Goal: Task Accomplishment & Management: Use online tool/utility

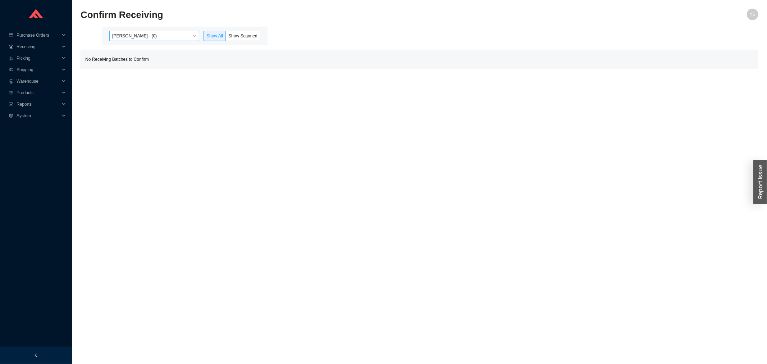
click at [141, 35] on span "[PERSON_NAME] - (0)" at bounding box center [154, 35] width 84 height 9
click at [146, 56] on div "[PERSON_NAME] - (1)" at bounding box center [155, 59] width 84 height 6
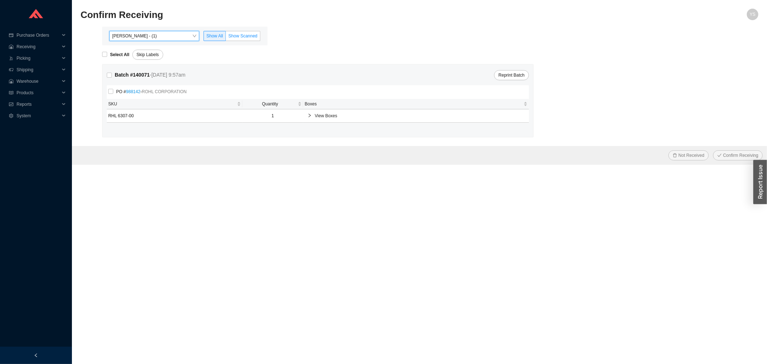
click at [239, 37] on span "Show Scanned" at bounding box center [242, 35] width 29 height 5
click at [226, 37] on input "Show Scanned" at bounding box center [226, 37] width 0 height 0
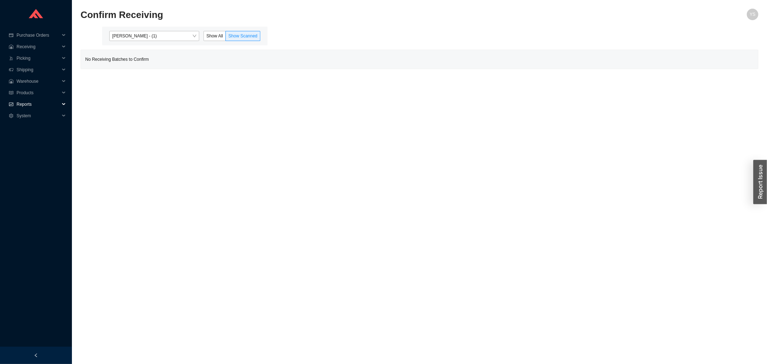
click at [13, 104] on icon "fund" at bounding box center [11, 104] width 4 height 4
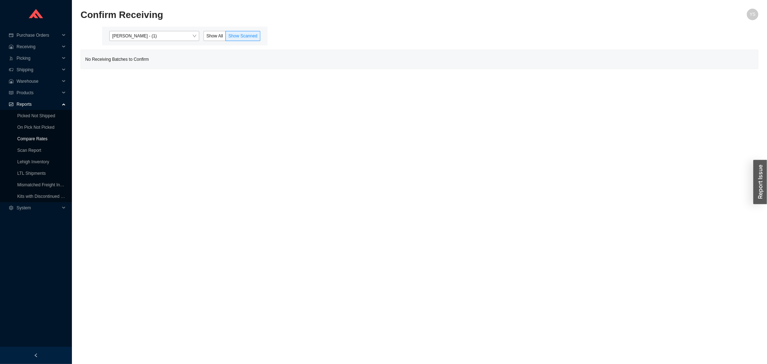
click at [19, 136] on link "Compare Rates" at bounding box center [32, 138] width 30 height 5
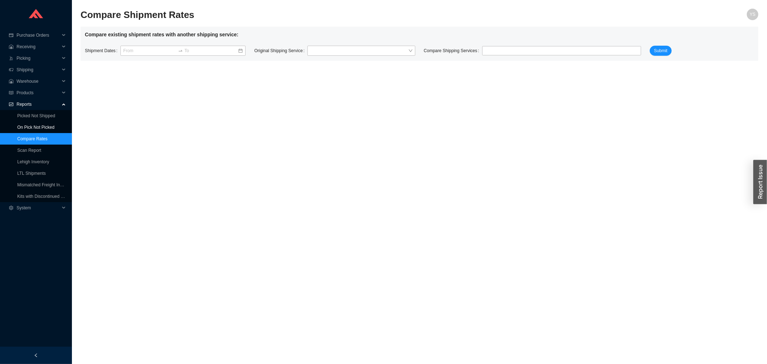
click at [19, 125] on link "On Pick Not Picked" at bounding box center [35, 127] width 37 height 5
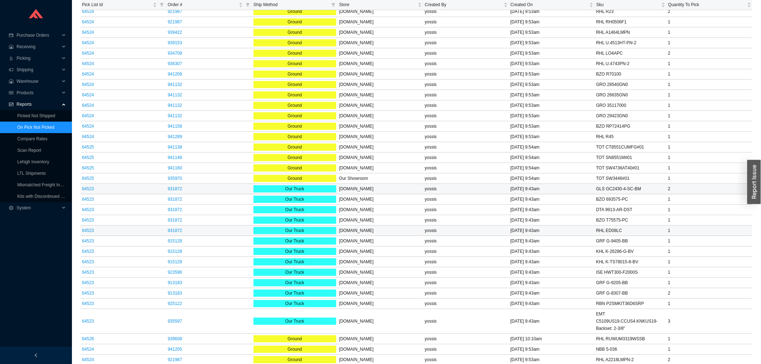
scroll to position [1058, 0]
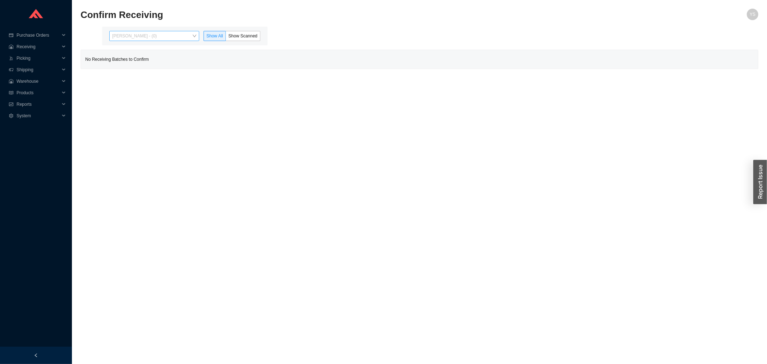
drag, startPoint x: 139, startPoint y: 31, endPoint x: 140, endPoint y: 35, distance: 4.7
click at [140, 31] on div "[PERSON_NAME] - (0)" at bounding box center [154, 36] width 90 height 10
click at [141, 60] on div "[PERSON_NAME] - (1)" at bounding box center [155, 59] width 84 height 6
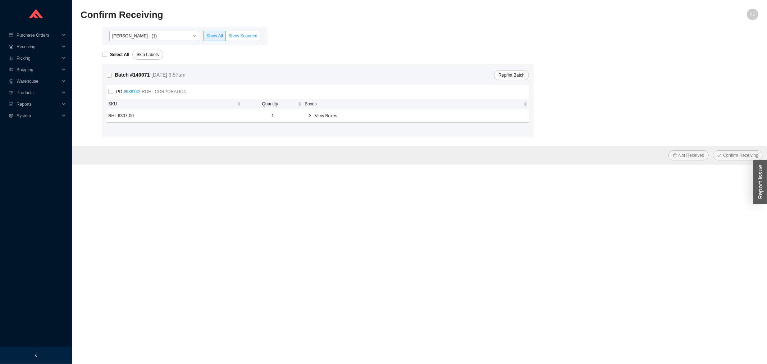
click at [247, 32] on label "Show Scanned" at bounding box center [243, 36] width 35 height 10
click at [226, 37] on input "Show Scanned" at bounding box center [226, 37] width 0 height 0
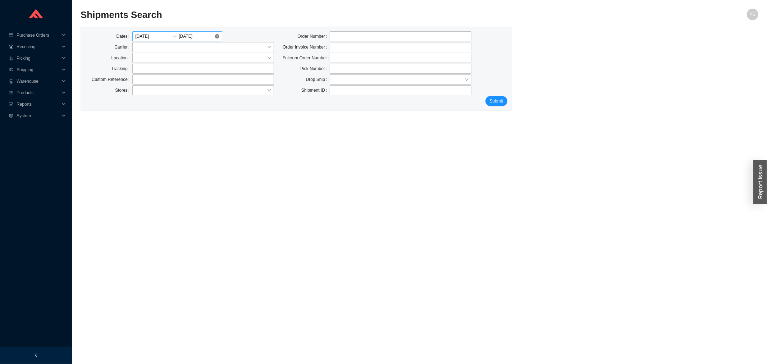
click at [219, 38] on div "09/22/2025 09/22/2025" at bounding box center [177, 36] width 90 height 10
click at [345, 38] on input "tel" at bounding box center [401, 36] width 142 height 10
paste input "803308"
type input "803308"
click button "Submit" at bounding box center [496, 101] width 22 height 10
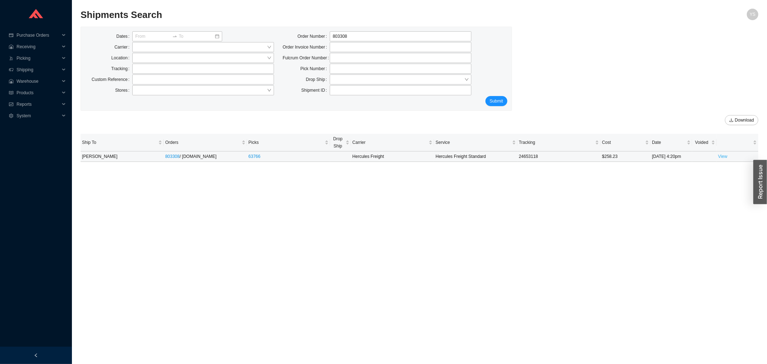
click at [724, 156] on link "View" at bounding box center [722, 156] width 9 height 5
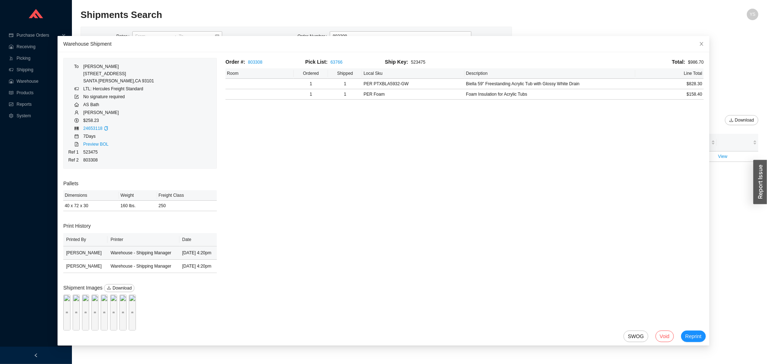
scroll to position [22, 0]
click at [70, 309] on div "Preview" at bounding box center [66, 312] width 7 height 7
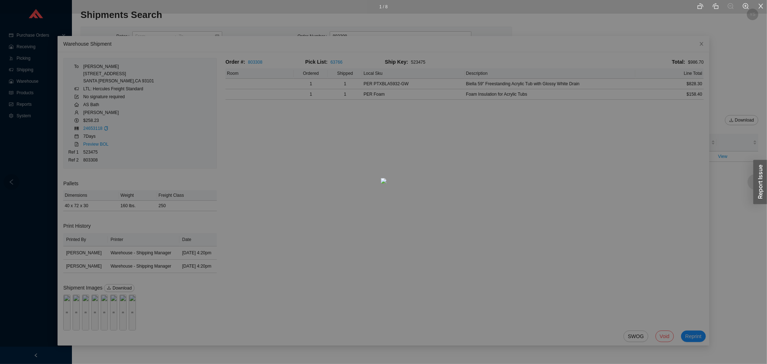
click at [220, 243] on div "1 / 8" at bounding box center [383, 182] width 767 height 364
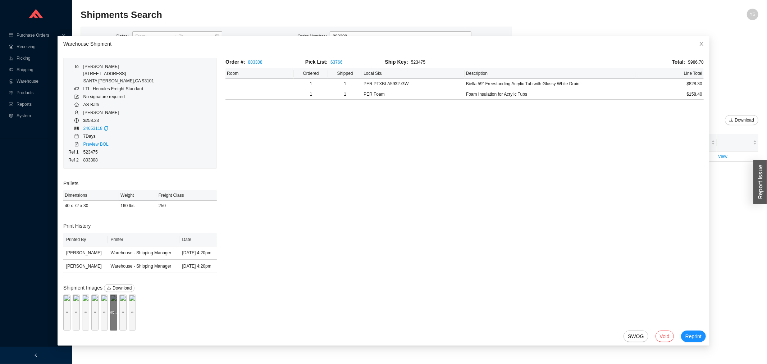
scroll to position [45, 0]
click at [117, 294] on div "Preview" at bounding box center [113, 312] width 7 height 36
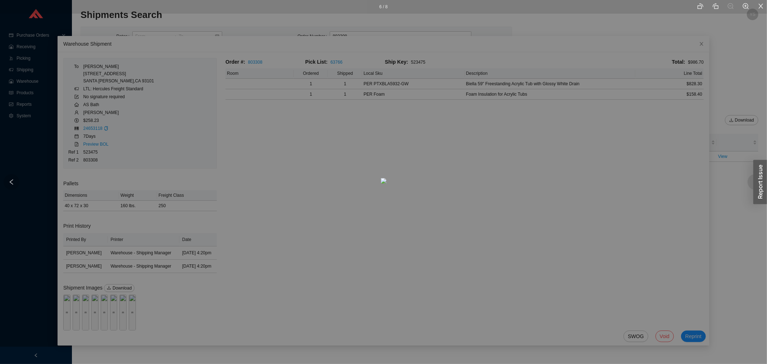
click at [19, 185] on div at bounding box center [12, 182] width 16 height 16
click at [13, 183] on icon "left" at bounding box center [11, 182] width 6 height 6
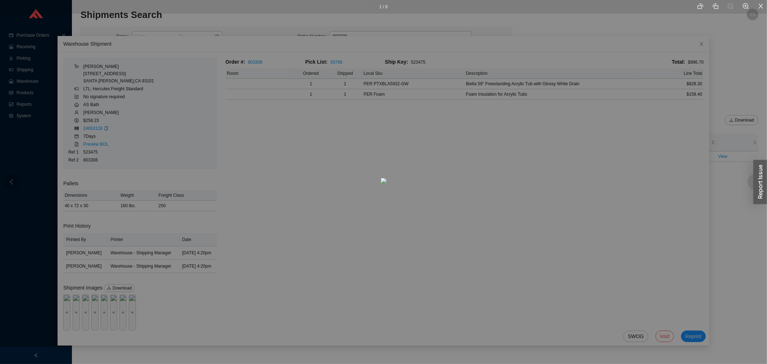
click at [13, 183] on icon "left" at bounding box center [11, 182] width 6 height 6
click at [381, 184] on img at bounding box center [384, 181] width 6 height 6
click at [206, 199] on div "1 / 8" at bounding box center [383, 182] width 767 height 364
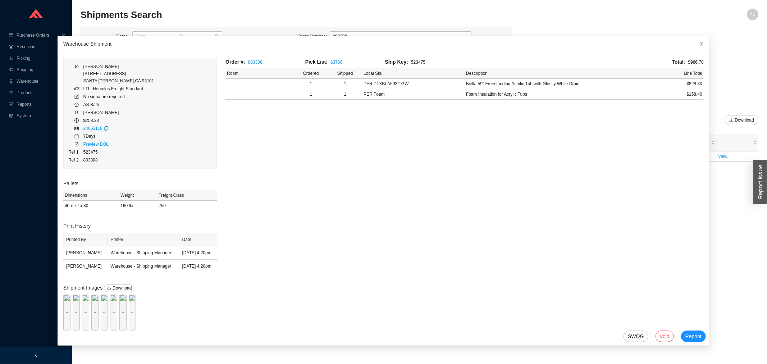
scroll to position [0, 0]
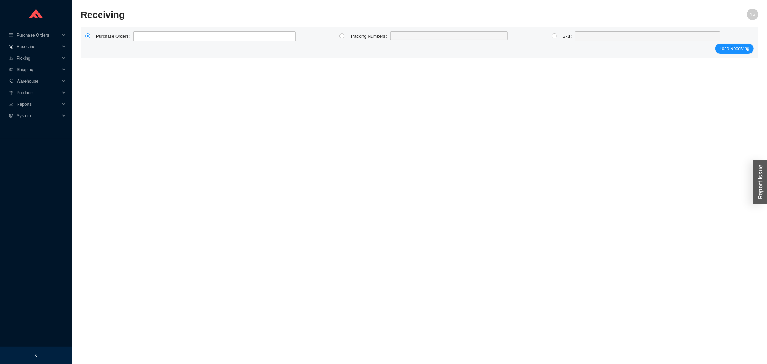
type input "988412"
click button "Load Receiving" at bounding box center [734, 48] width 38 height 10
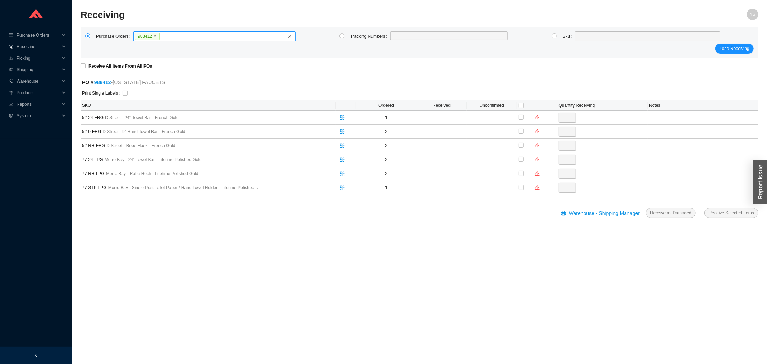
click at [153, 37] on icon "close" at bounding box center [155, 37] width 4 height 4
click at [160, 37] on input "988412" at bounding box center [162, 36] width 5 height 8
type input "988142"
click button "Load Receiving" at bounding box center [734, 48] width 38 height 10
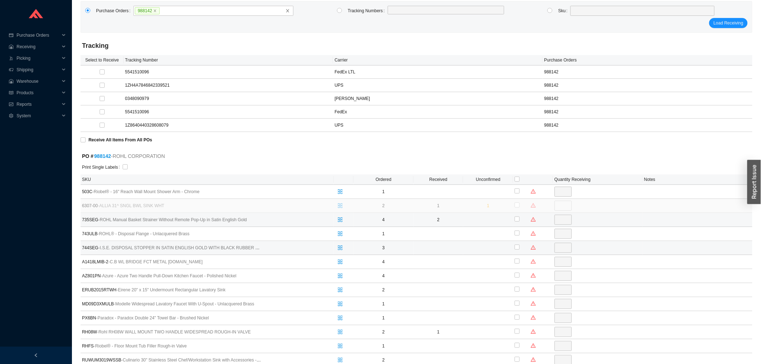
scroll to position [40, 0]
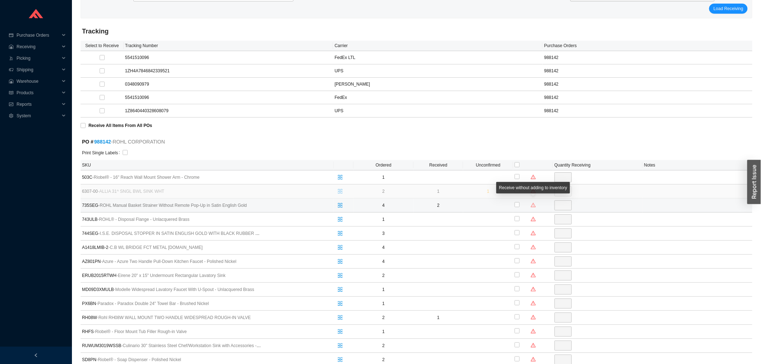
click at [533, 206] on icon "warning" at bounding box center [533, 204] width 5 height 5
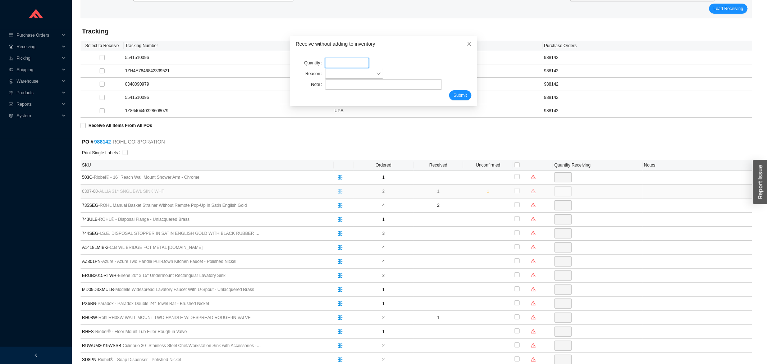
click at [329, 59] on input "tel" at bounding box center [347, 63] width 44 height 10
type input "2"
click at [329, 73] on span at bounding box center [354, 73] width 53 height 9
click at [342, 105] on div "Wrong item received" at bounding box center [349, 107] width 51 height 6
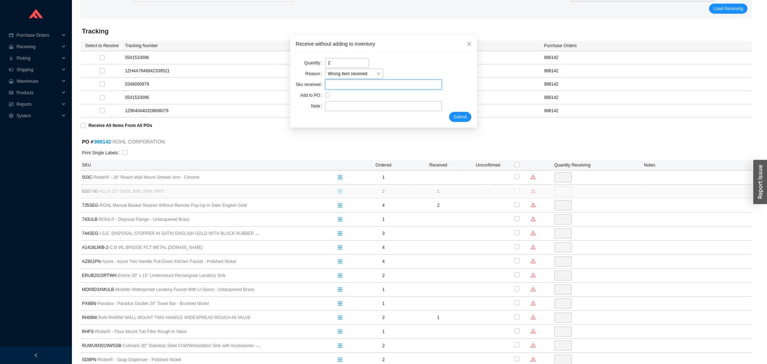
click at [331, 86] on input "search" at bounding box center [383, 84] width 111 height 9
click at [347, 97] on div "RHL 735EG" at bounding box center [377, 97] width 107 height 6
type input "RHL 735EG"
click at [346, 96] on div at bounding box center [347, 95] width 44 height 7
click at [325, 96] on input "checkbox" at bounding box center [327, 94] width 5 height 5
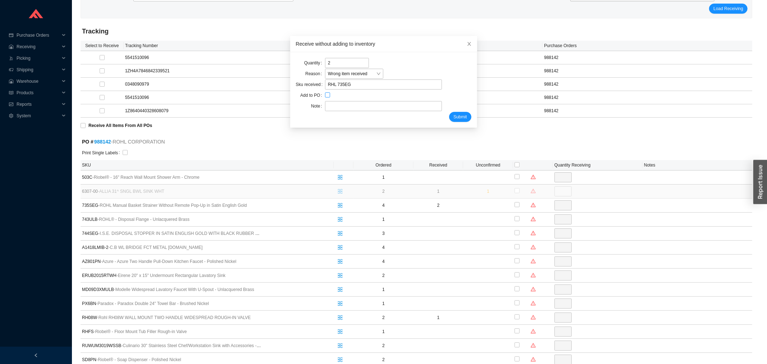
checkbox input "true"
click at [327, 106] on input "text" at bounding box center [383, 106] width 117 height 10
type input "mordy"
click at [453, 117] on span "Submit" at bounding box center [459, 116] width 13 height 7
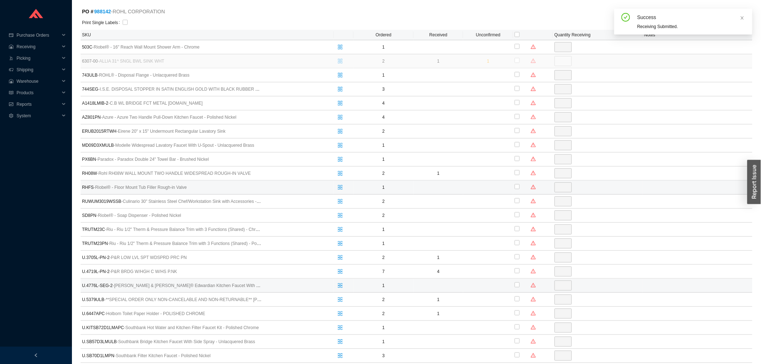
scroll to position [222, 0]
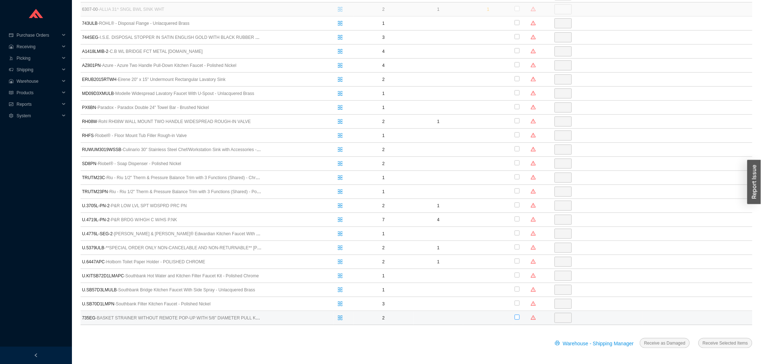
click at [517, 318] on input "checkbox" at bounding box center [516, 316] width 5 height 5
checkbox input "true"
type input "2"
drag, startPoint x: 574, startPoint y: 336, endPoint x: 576, endPoint y: 342, distance: 5.7
click at [575, 337] on form "Tracking Select to Receive Tracking Number Carrier Purchase Orders 5541510096 F…" at bounding box center [416, 98] width 671 height 516
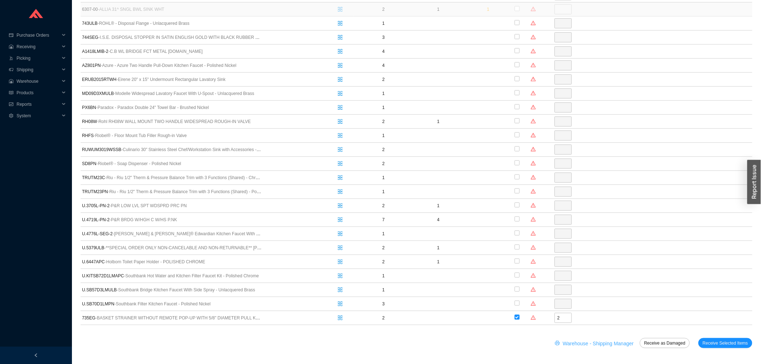
click at [575, 343] on span "Warehouse - Shipping Manager" at bounding box center [598, 343] width 71 height 8
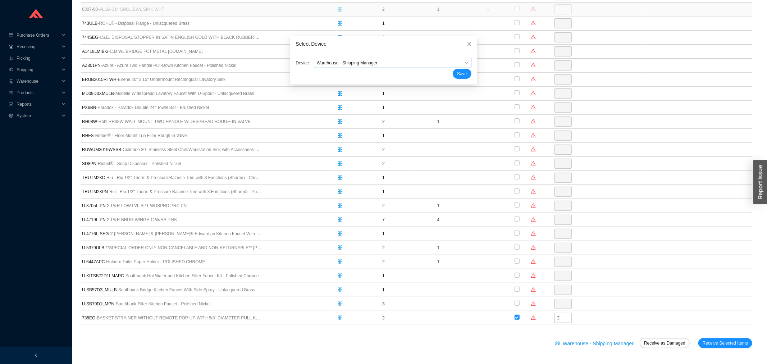
click at [340, 64] on span "Warehouse - Shipping Manager" at bounding box center [393, 62] width 152 height 9
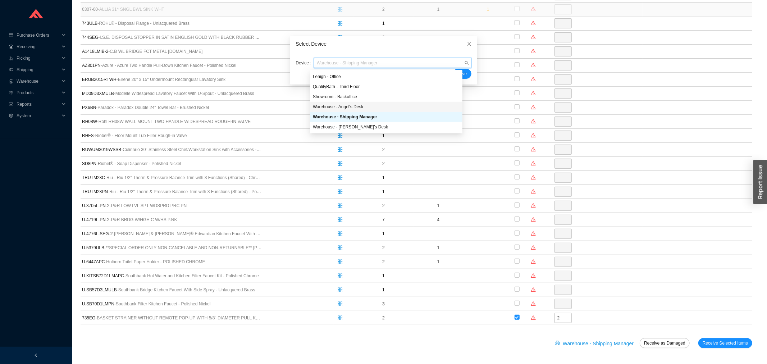
click at [344, 105] on div "Warehouse - Angel's Desk" at bounding box center [386, 107] width 147 height 6
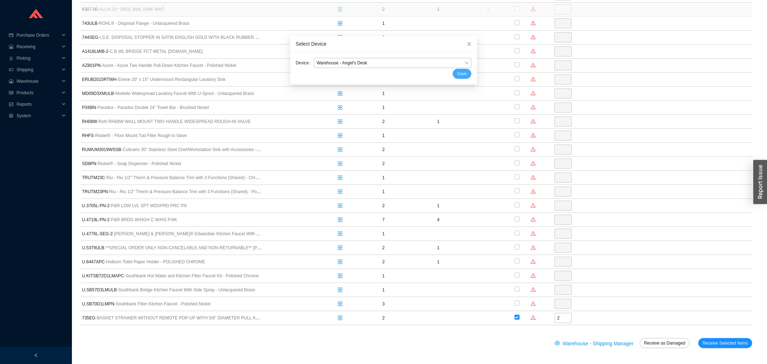
click at [457, 77] on span "Save" at bounding box center [462, 73] width 10 height 7
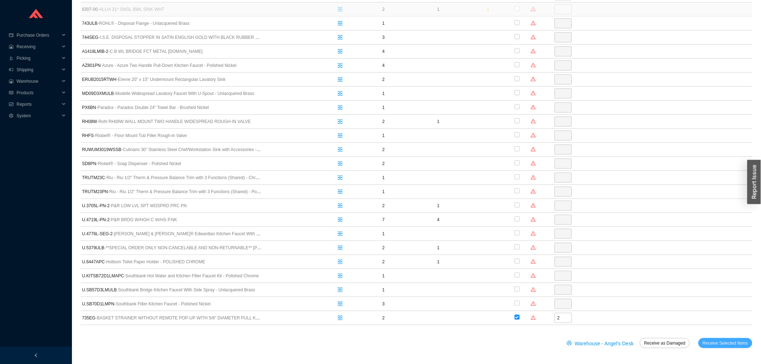
click at [734, 346] on span "Receive Selected Items" at bounding box center [724, 342] width 45 height 7
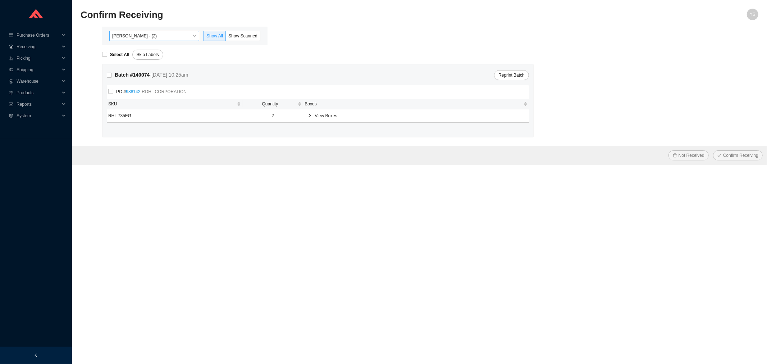
click at [152, 30] on div "[PERSON_NAME] - (2) Show All Show Scanned" at bounding box center [184, 36] width 165 height 19
click at [148, 35] on span "[PERSON_NAME] - (2)" at bounding box center [154, 35] width 84 height 9
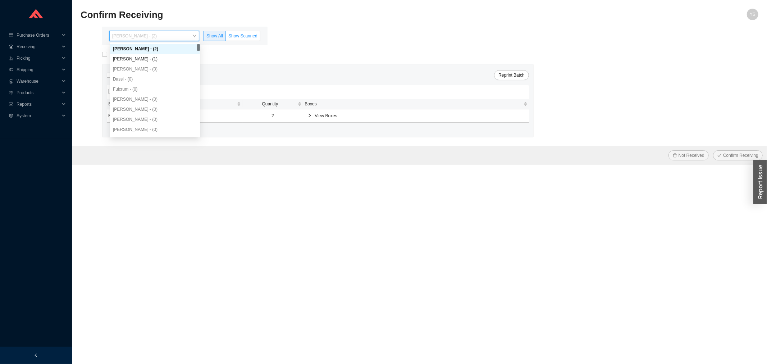
click at [244, 38] on span "Show Scanned" at bounding box center [242, 35] width 29 height 5
click at [226, 37] on input "Show Scanned" at bounding box center [226, 37] width 0 height 0
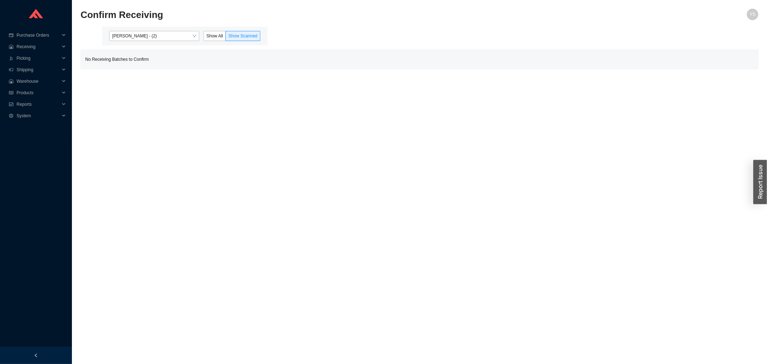
click at [157, 29] on div "Yossi Siff - (2) Show All Show Scanned" at bounding box center [184, 36] width 165 height 19
click at [148, 42] on div "Yossi Siff - (2) Show All Show Scanned" at bounding box center [184, 36] width 165 height 19
click at [32, 105] on span "Reports" at bounding box center [38, 104] width 43 height 12
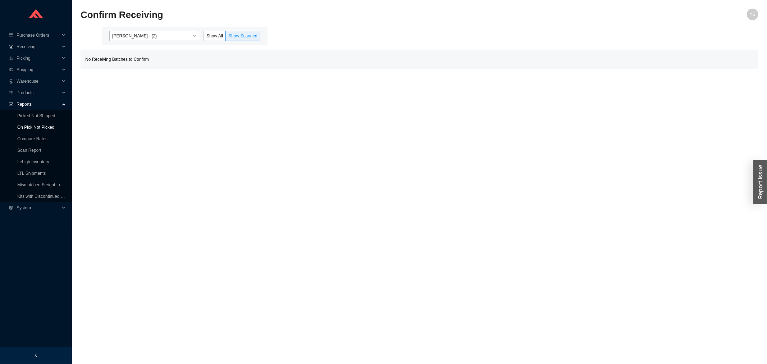
click at [37, 125] on link "On Pick Not Picked" at bounding box center [35, 127] width 37 height 5
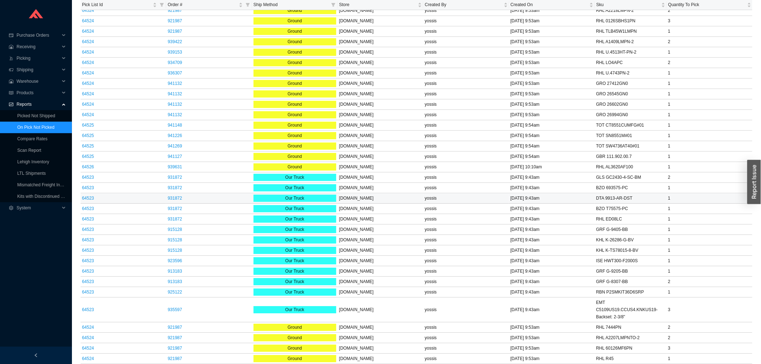
scroll to position [901, 0]
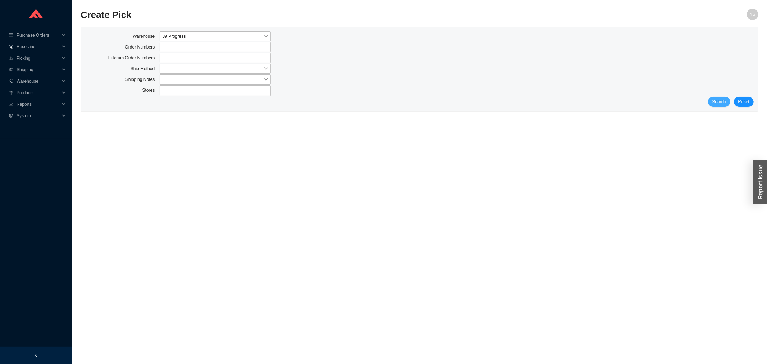
click at [721, 105] on span "Search" at bounding box center [719, 101] width 14 height 7
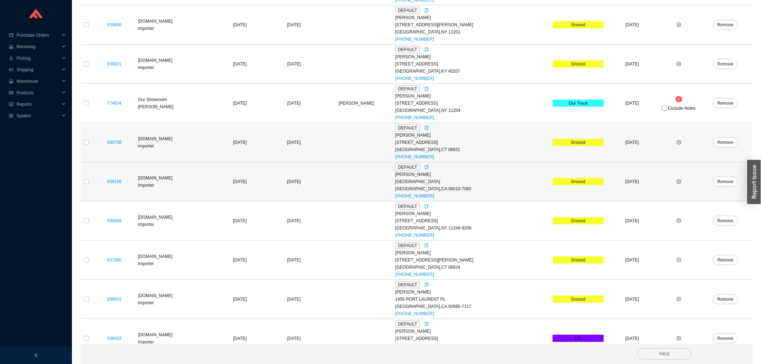
scroll to position [232, 0]
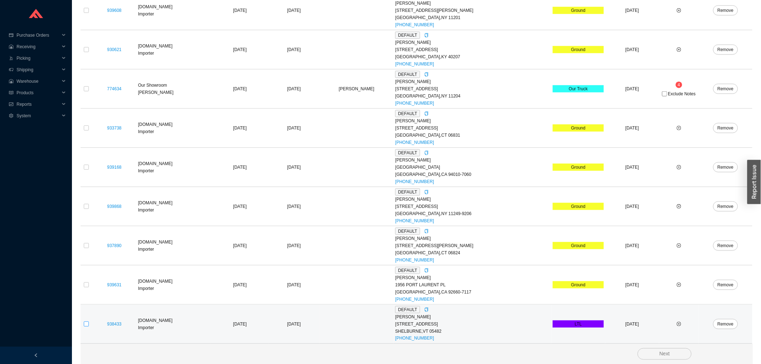
click at [87, 322] on input "checkbox" at bounding box center [86, 323] width 5 height 5
checkbox input "true"
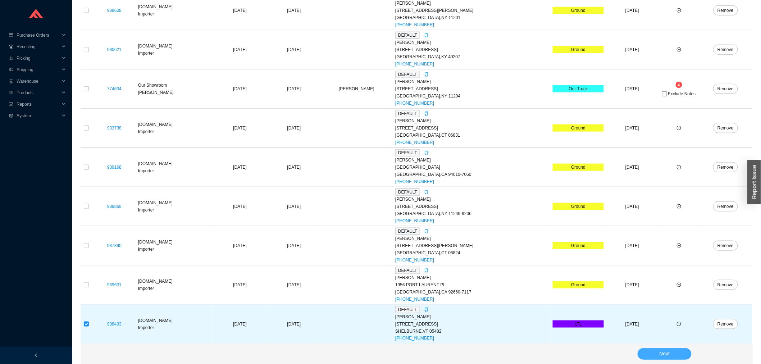
drag, startPoint x: 693, startPoint y: 347, endPoint x: 677, endPoint y: 351, distance: 16.3
click at [685, 349] on div "Next" at bounding box center [417, 354] width 672 height 20
click at [677, 352] on button "Next" at bounding box center [664, 354] width 54 height 12
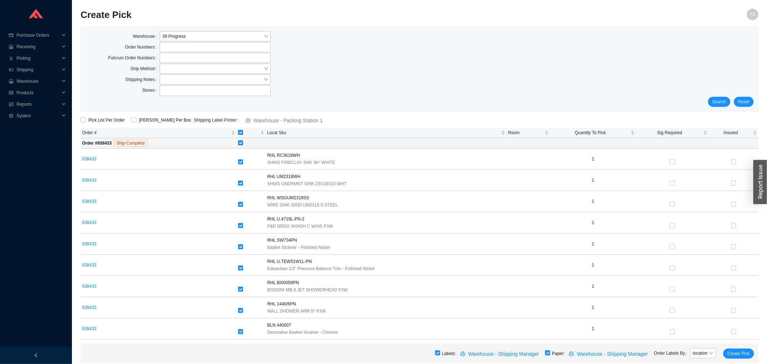
click at [548, 357] on div at bounding box center [547, 353] width 5 height 10
click at [550, 355] on input "checkbox" at bounding box center [547, 352] width 5 height 5
checkbox input "false"
click at [735, 353] on span "Create Pick" at bounding box center [738, 353] width 22 height 7
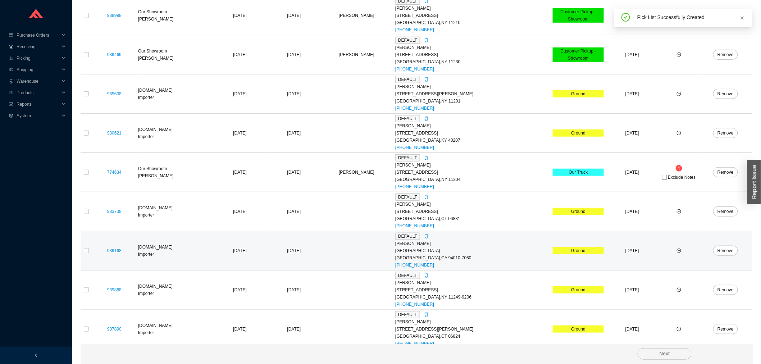
scroll to position [193, 0]
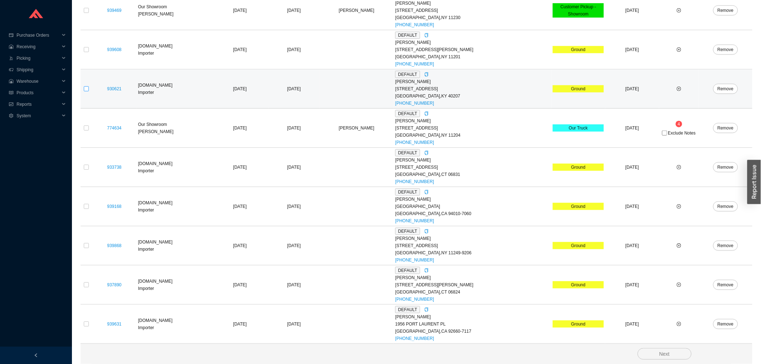
click at [87, 88] on input "checkbox" at bounding box center [86, 88] width 5 height 5
checkbox input "true"
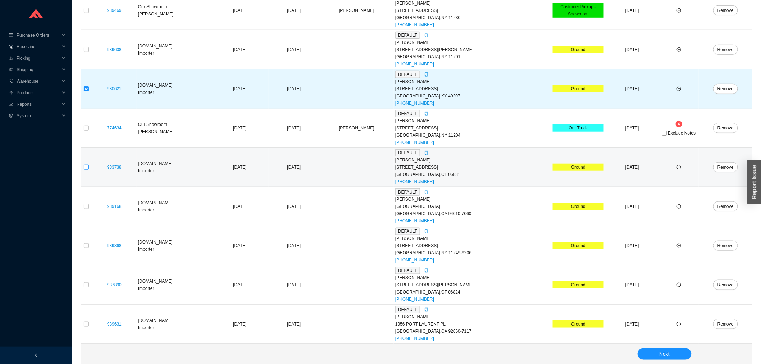
click at [88, 168] on input "checkbox" at bounding box center [86, 167] width 5 height 5
checkbox input "true"
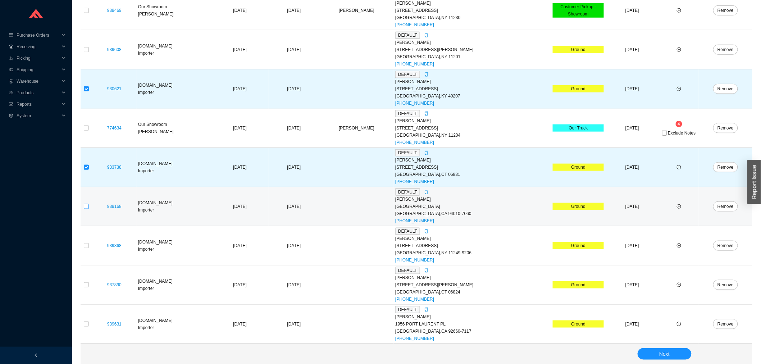
click at [86, 204] on input "checkbox" at bounding box center [86, 206] width 5 height 5
checkbox input "true"
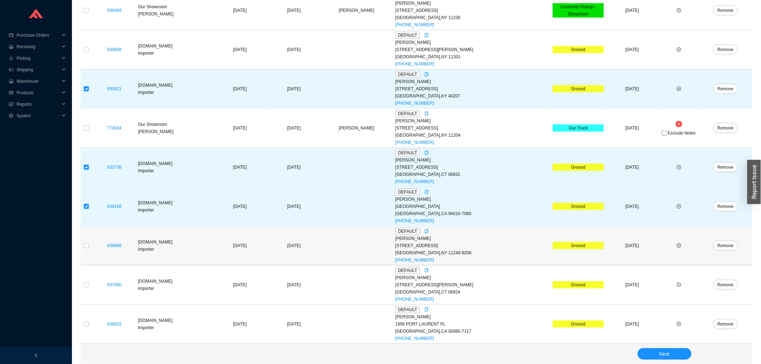
click at [84, 241] on td at bounding box center [87, 245] width 12 height 39
click at [87, 246] on input "checkbox" at bounding box center [86, 245] width 5 height 5
checkbox input "true"
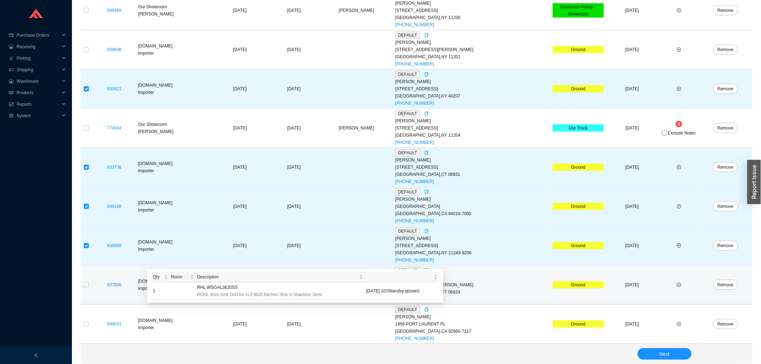
drag, startPoint x: 95, startPoint y: 284, endPoint x: 91, endPoint y: 284, distance: 4.3
click at [92, 284] on td "937890" at bounding box center [114, 284] width 45 height 39
click at [87, 284] on td at bounding box center [87, 284] width 12 height 39
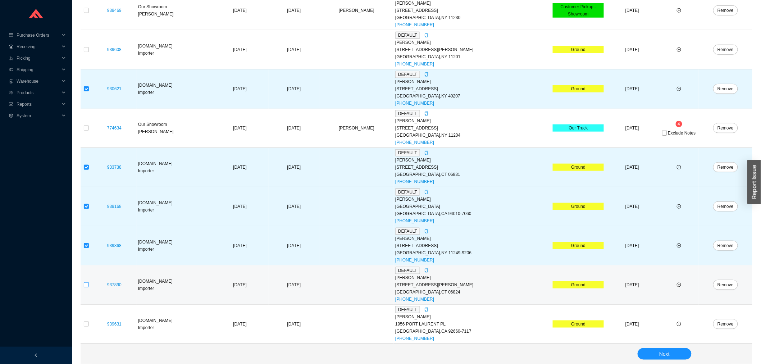
click at [85, 284] on input "checkbox" at bounding box center [86, 284] width 5 height 5
checkbox input "true"
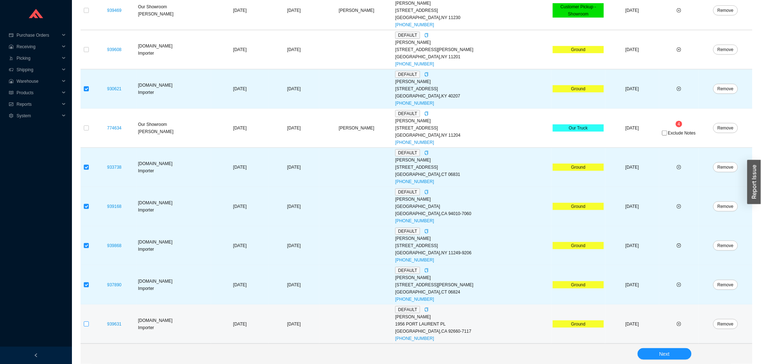
click at [85, 324] on input "checkbox" at bounding box center [86, 323] width 5 height 5
checkbox input "true"
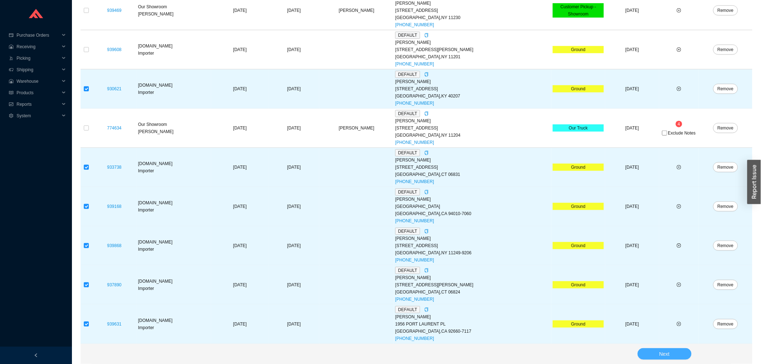
click at [656, 356] on button "Next" at bounding box center [664, 354] width 54 height 12
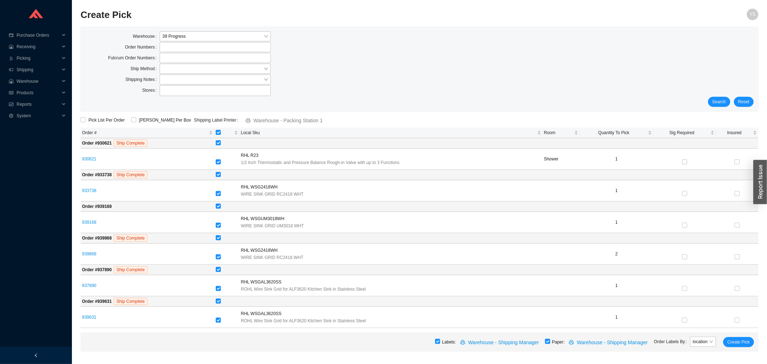
click at [550, 341] on input "checkbox" at bounding box center [547, 341] width 5 height 5
checkbox input "false"
click at [740, 343] on span "Create Pick" at bounding box center [738, 341] width 22 height 7
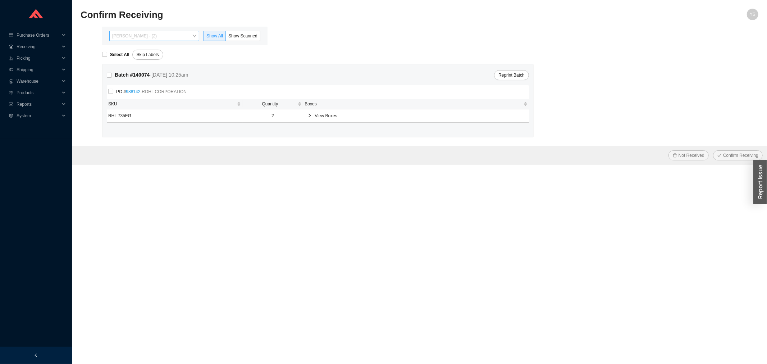
click at [150, 40] on span "[PERSON_NAME] - (2)" at bounding box center [154, 35] width 84 height 9
click at [235, 32] on label "Show Scanned" at bounding box center [243, 36] width 35 height 10
click at [226, 37] on input "Show Scanned" at bounding box center [226, 37] width 0 height 0
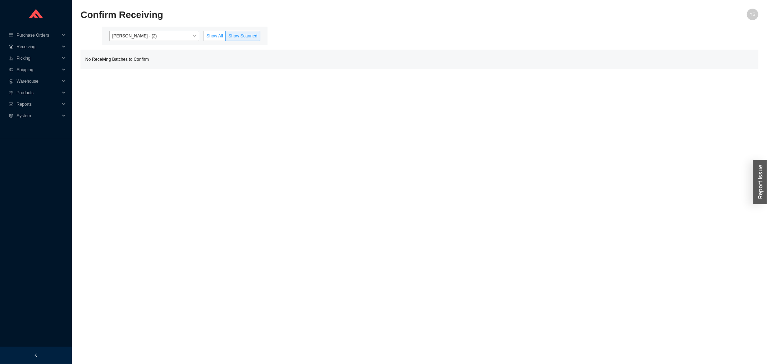
click at [223, 32] on label "Show All" at bounding box center [214, 36] width 22 height 10
click at [211, 34] on span "Show All" at bounding box center [214, 35] width 17 height 5
click at [204, 37] on input "Show All" at bounding box center [204, 37] width 0 height 0
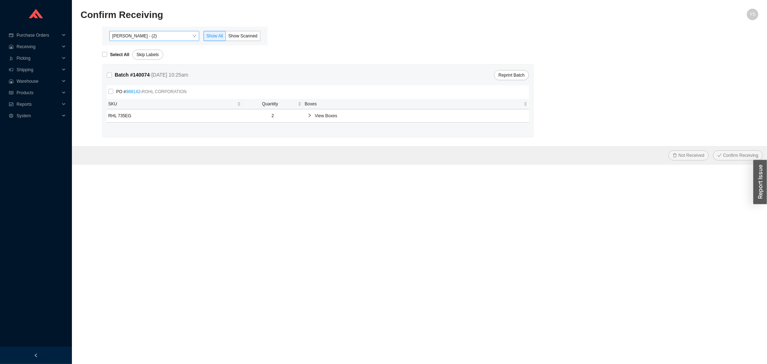
click at [171, 33] on span "[PERSON_NAME] - (2)" at bounding box center [154, 35] width 84 height 9
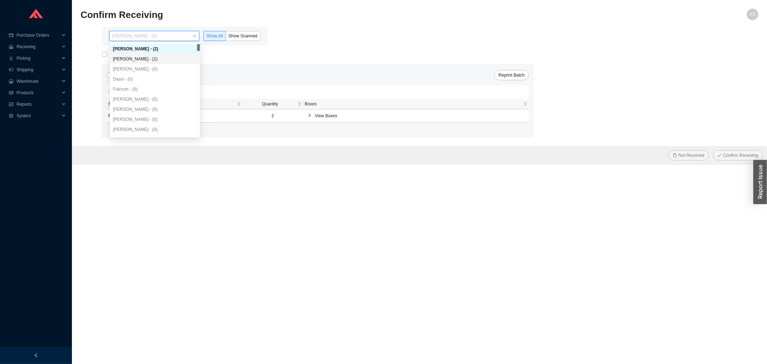
click at [153, 55] on div "[PERSON_NAME] - (1)" at bounding box center [155, 59] width 90 height 10
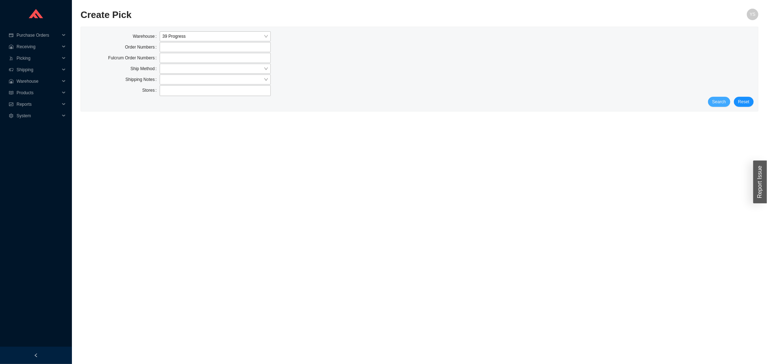
click at [721, 99] on span "Search" at bounding box center [719, 101] width 14 height 7
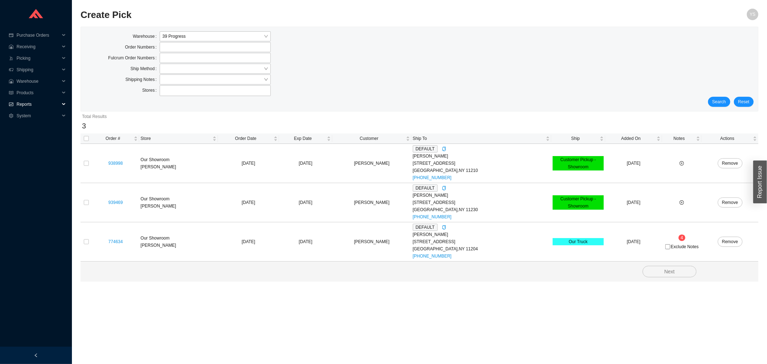
click at [18, 102] on span "Reports" at bounding box center [38, 104] width 43 height 12
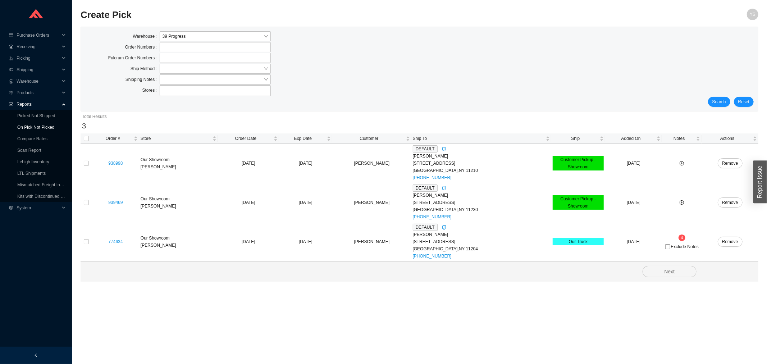
click at [23, 127] on link "On Pick Not Picked" at bounding box center [35, 127] width 37 height 5
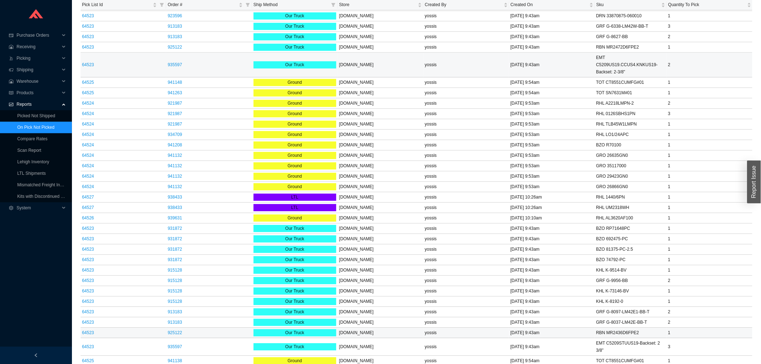
scroll to position [817, 0]
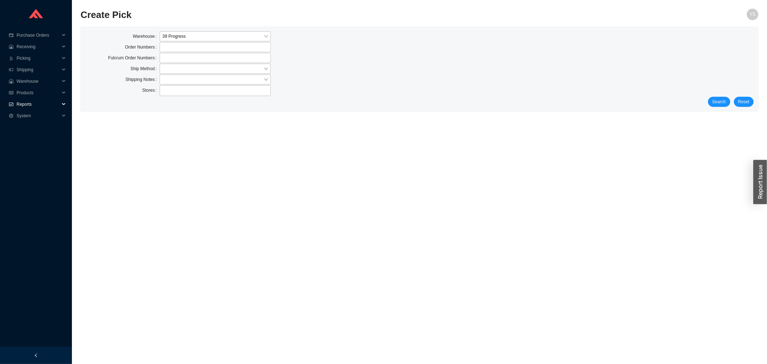
click at [35, 102] on span "Reports" at bounding box center [38, 104] width 43 height 12
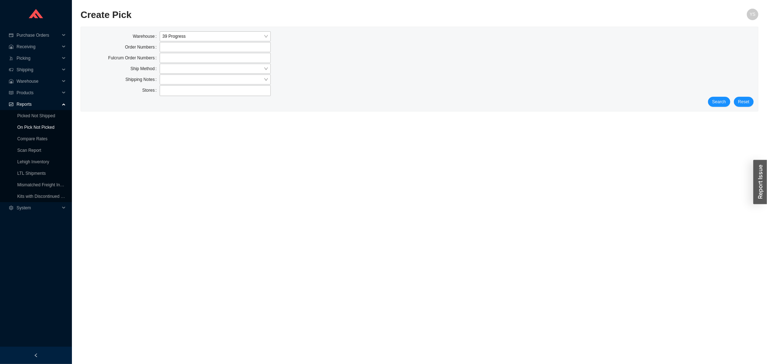
click at [36, 125] on link "On Pick Not Picked" at bounding box center [35, 127] width 37 height 5
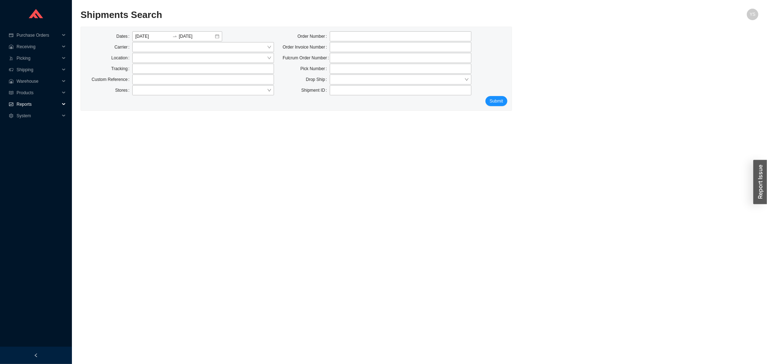
click at [41, 99] on span "Reports" at bounding box center [38, 104] width 43 height 12
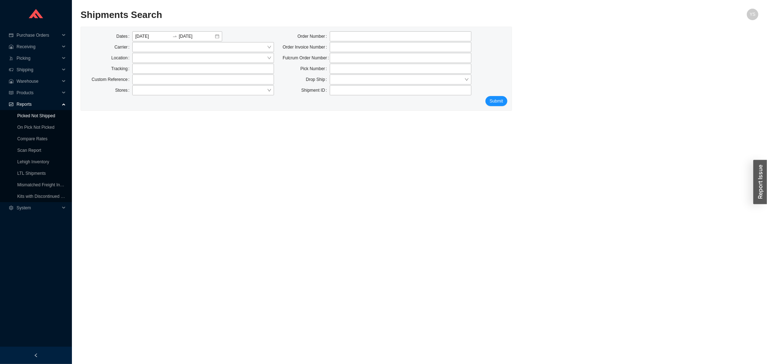
click at [40, 115] on link "Picked Not Shipped" at bounding box center [36, 115] width 38 height 5
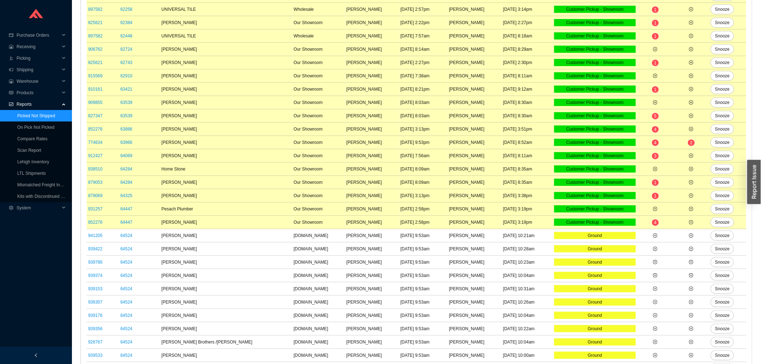
scroll to position [161, 0]
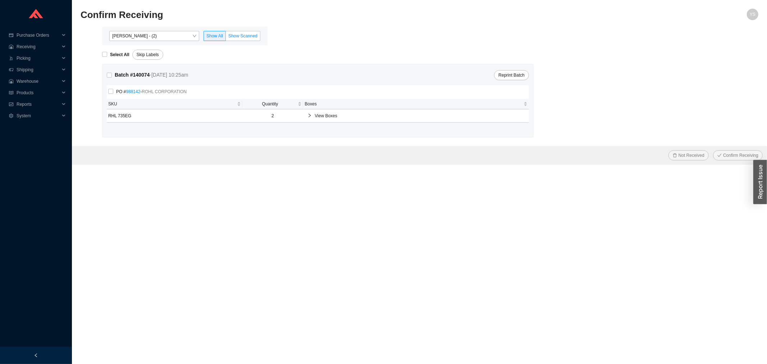
click at [232, 37] on span "Show Scanned" at bounding box center [242, 35] width 29 height 5
click at [226, 37] on input "Show Scanned" at bounding box center [226, 37] width 0 height 0
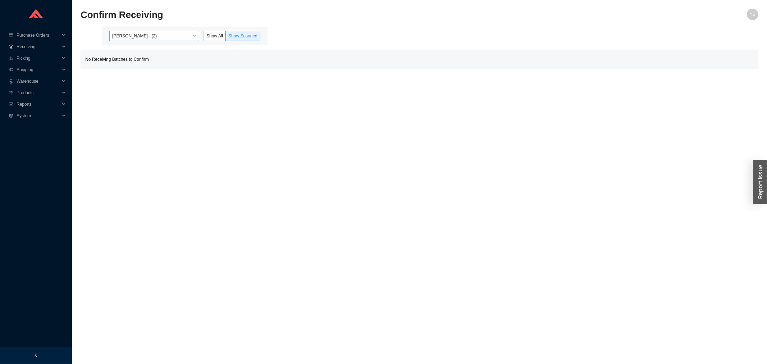
click at [152, 34] on span "[PERSON_NAME] - (2)" at bounding box center [154, 35] width 84 height 9
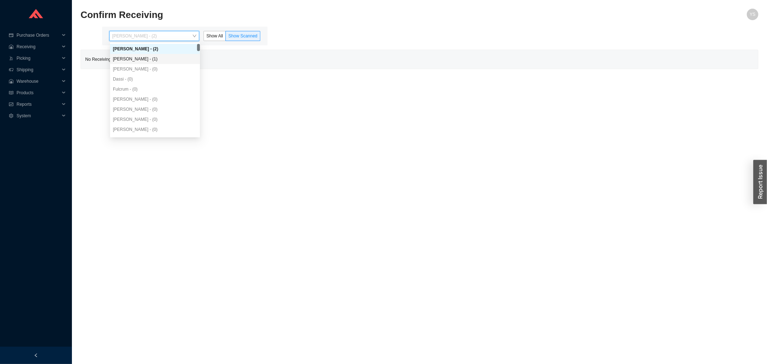
click at [153, 56] on div "[PERSON_NAME] - (1)" at bounding box center [155, 59] width 84 height 6
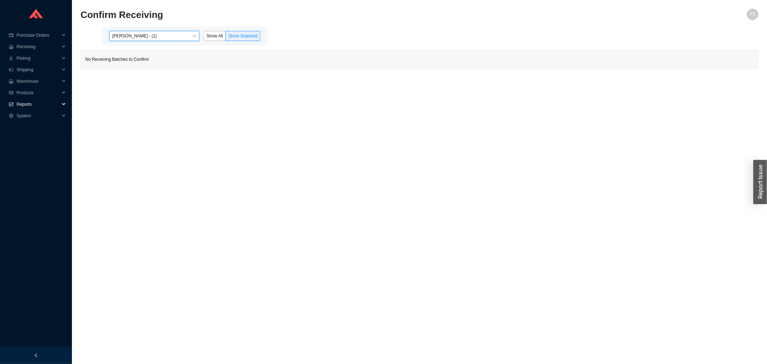
click at [36, 99] on span "Reports" at bounding box center [38, 104] width 43 height 12
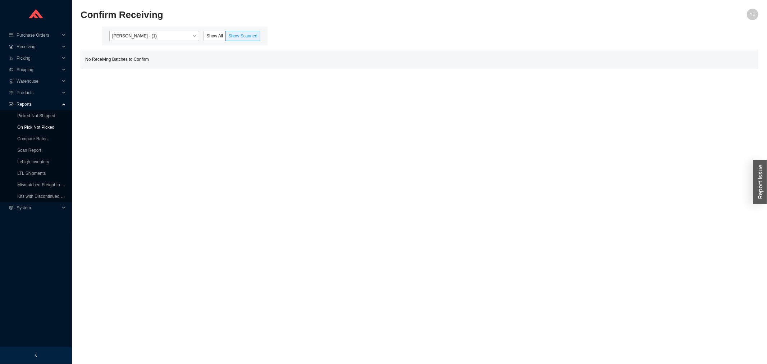
click at [36, 125] on link "On Pick Not Picked" at bounding box center [35, 127] width 37 height 5
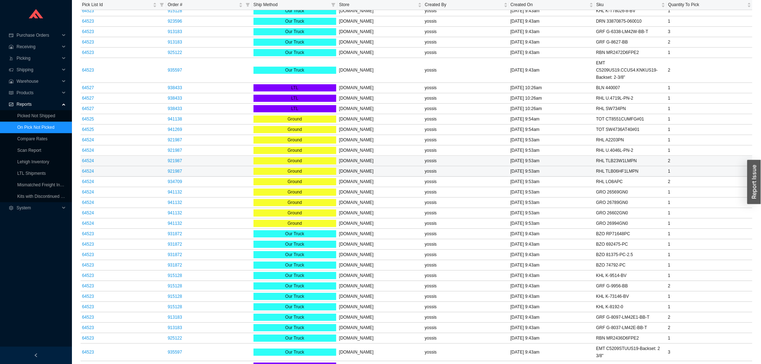
scroll to position [817, 0]
